Goal: Navigation & Orientation: Find specific page/section

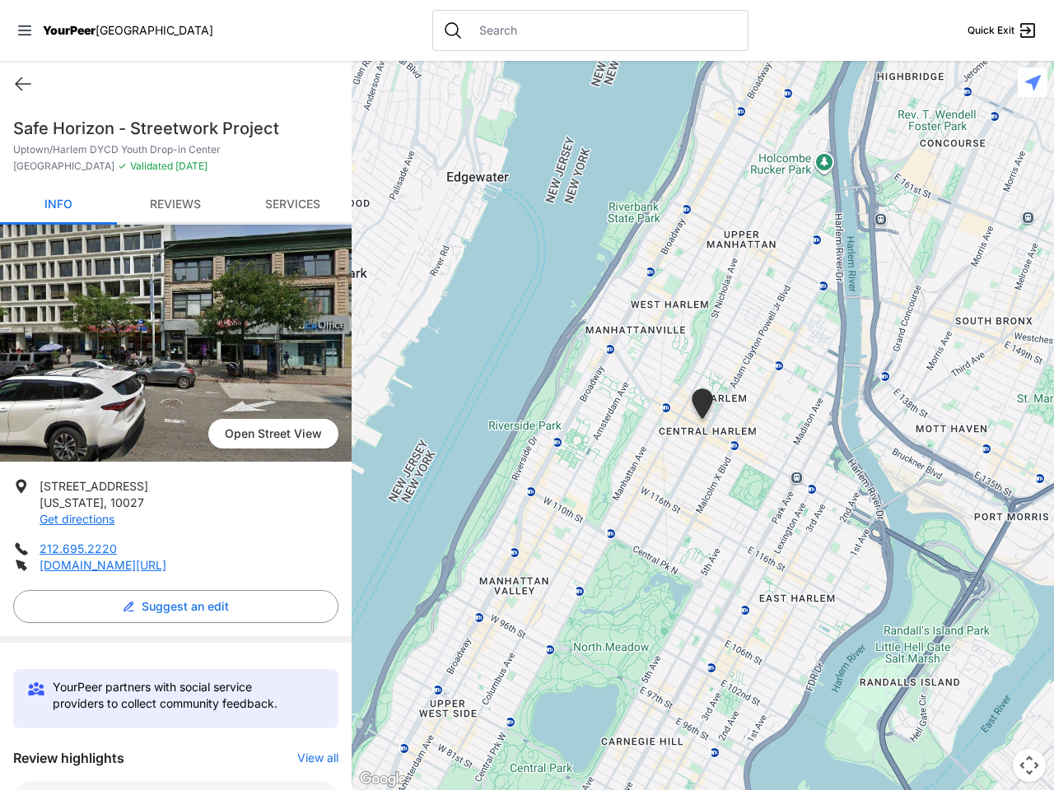
click at [25, 30] on icon at bounding box center [24, 31] width 13 height 10
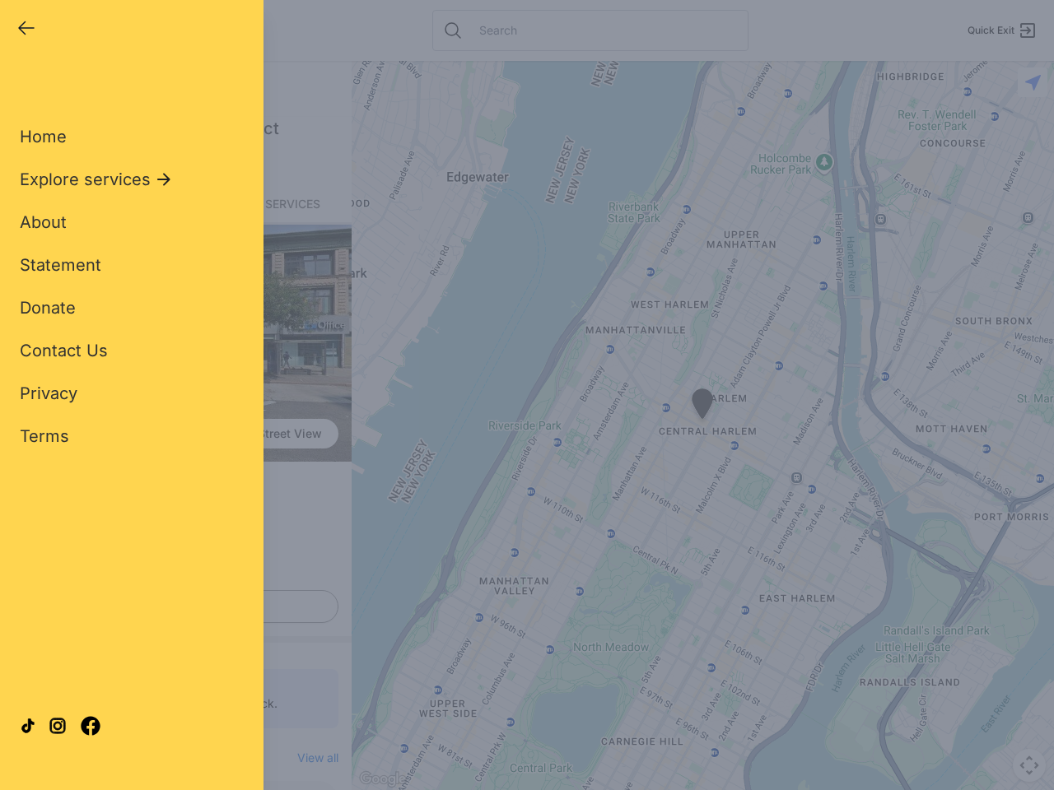
click at [23, 84] on div "Home Explore services About Statement Donate Contact Us Privacy Terms" at bounding box center [132, 259] width 224 height 375
click at [171, 607] on div "Single Adult Families Soup Kitchen Food Pantry Toiletries Restrooms Showers Lau…" at bounding box center [132, 376] width 224 height 609
click at [309, 758] on div "Close panel YourPeer [GEOGRAPHIC_DATA] Quick Exit Single Adult Families Soup Ki…" at bounding box center [527, 395] width 1054 height 790
click at [702, 426] on div "Close panel YourPeer [GEOGRAPHIC_DATA] Quick Exit Single Adult Families Soup Ki…" at bounding box center [527, 395] width 1054 height 790
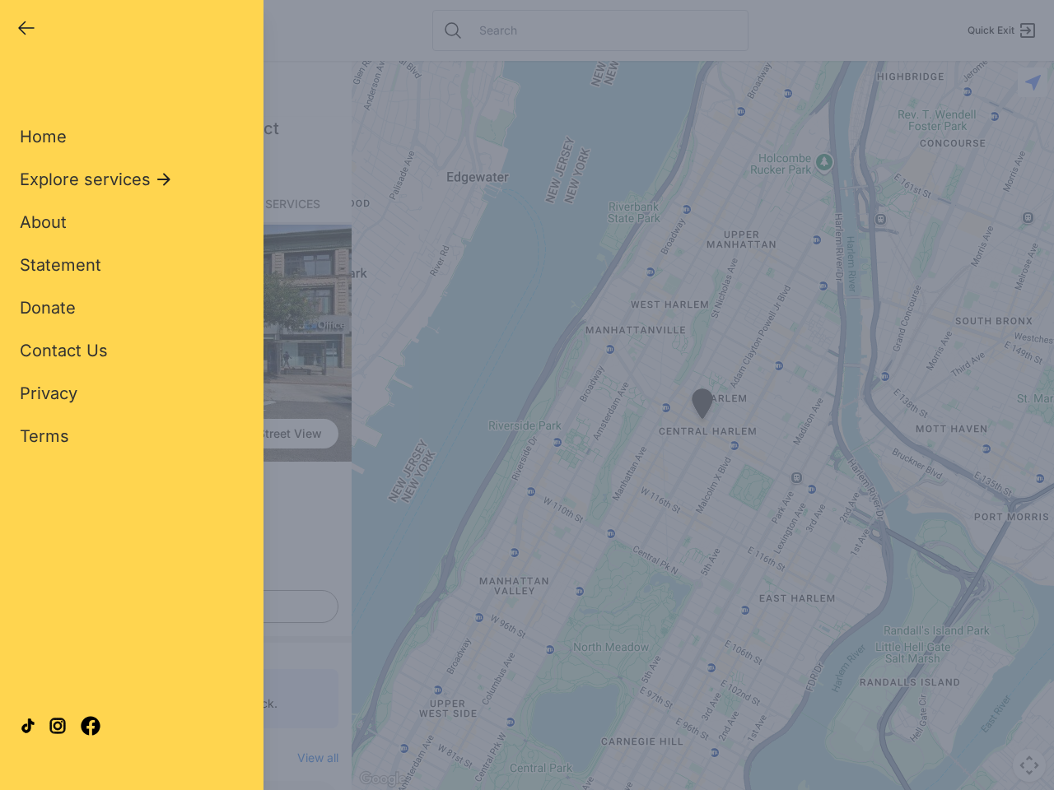
click at [702, 426] on div "Close panel YourPeer [GEOGRAPHIC_DATA] Quick Exit Single Adult Families Soup Ki…" at bounding box center [527, 395] width 1054 height 790
click at [702, 407] on div "Close panel YourPeer [GEOGRAPHIC_DATA] Quick Exit Single Adult Families Soup Ki…" at bounding box center [527, 395] width 1054 height 790
click at [1029, 766] on div "Close panel YourPeer [GEOGRAPHIC_DATA] Quick Exit Single Adult Families Soup Ki…" at bounding box center [527, 395] width 1054 height 790
click at [1032, 82] on div "Close panel YourPeer [GEOGRAPHIC_DATA] Quick Exit Single Adult Families Soup Ki…" at bounding box center [527, 395] width 1054 height 790
